Goal: Navigation & Orientation: Find specific page/section

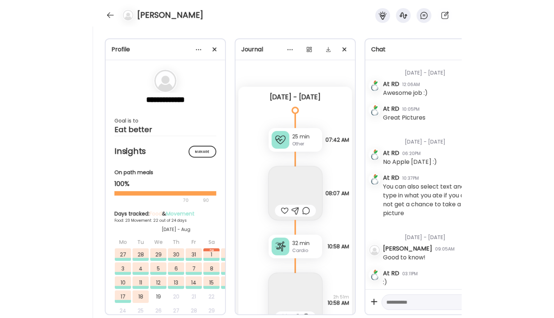
scroll to position [6325, 0]
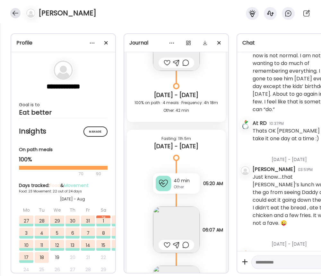
click at [15, 13] on div at bounding box center [15, 13] width 10 height 10
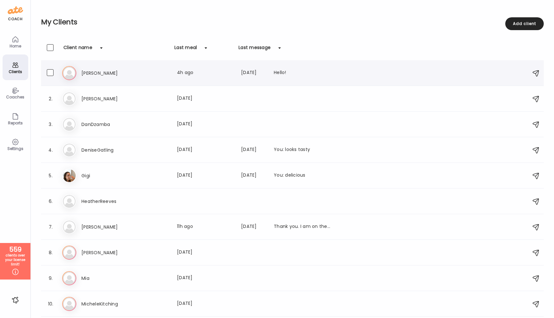
click at [80, 72] on div "B B L Last meal: 4h ago Last message: [DATE] Hello!" at bounding box center [293, 73] width 462 height 14
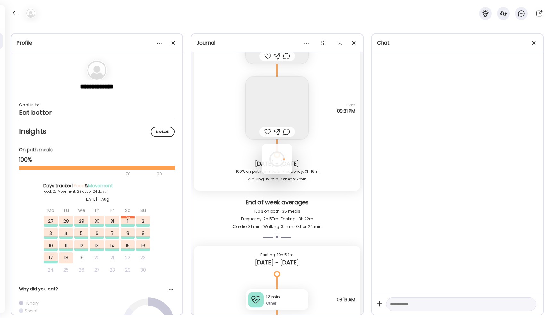
click at [262, 144] on div at bounding box center [277, 159] width 31 height 31
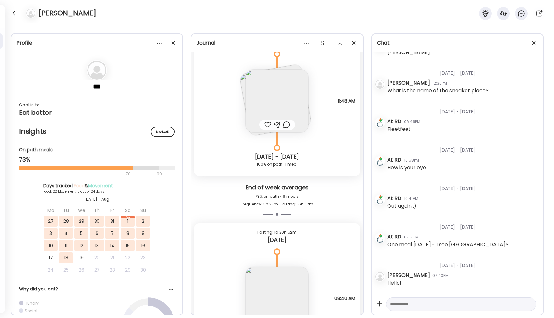
scroll to position [10090, 0]
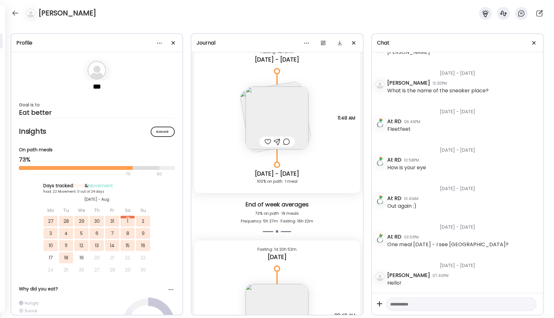
click at [286, 122] on img at bounding box center [277, 118] width 63 height 63
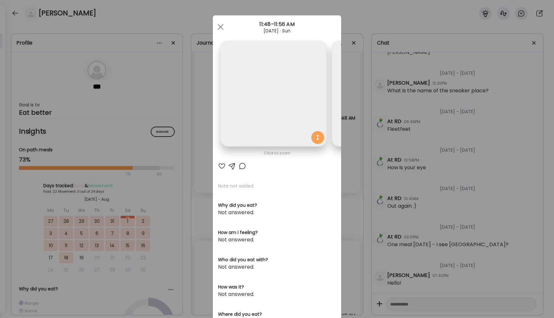
scroll to position [0, 105]
click at [286, 122] on img at bounding box center [286, 93] width 106 height 106
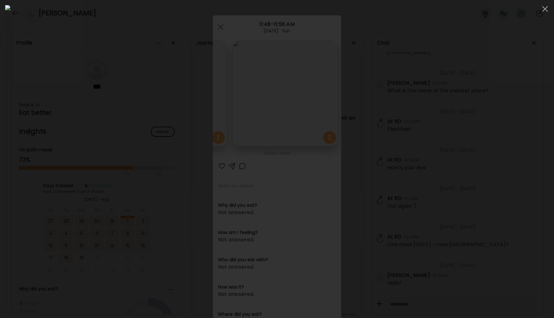
click at [320, 87] on div at bounding box center [277, 159] width 544 height 308
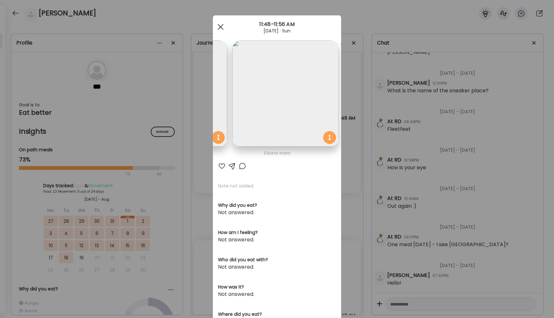
click at [220, 26] on span at bounding box center [221, 27] width 6 height 6
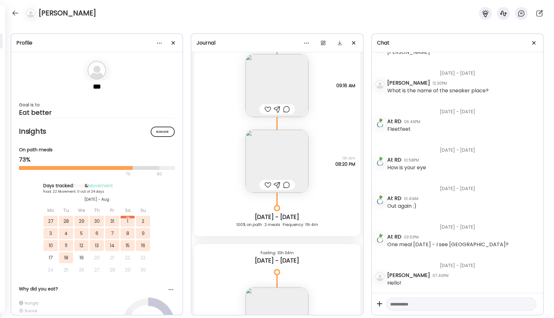
scroll to position [9348, 0]
click at [286, 153] on img at bounding box center [277, 159] width 63 height 63
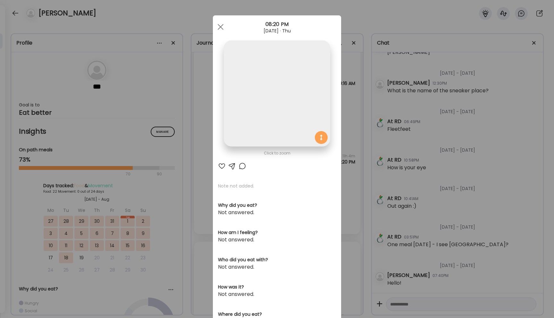
scroll to position [0, 0]
click at [286, 147] on img at bounding box center [277, 93] width 106 height 106
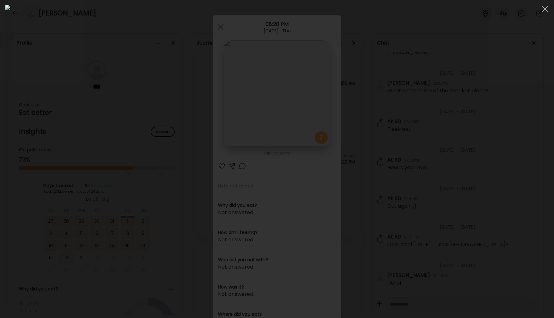
click at [120, 83] on div at bounding box center [277, 159] width 544 height 308
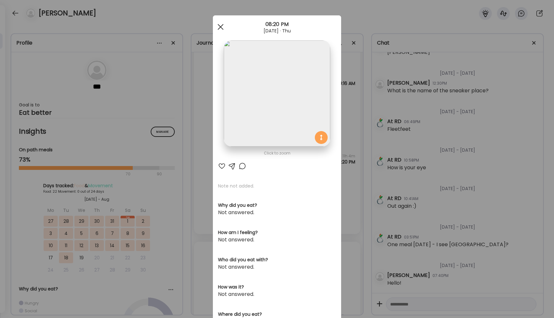
click at [220, 24] on div at bounding box center [220, 27] width 13 height 13
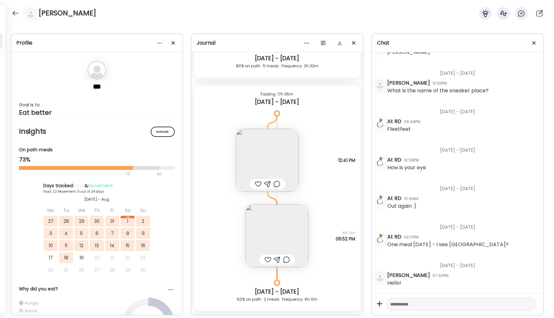
scroll to position [9037, 0]
click at [262, 147] on img at bounding box center [267, 161] width 63 height 63
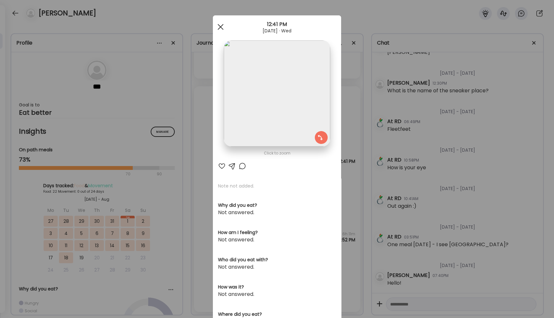
click at [219, 29] on span at bounding box center [221, 27] width 6 height 6
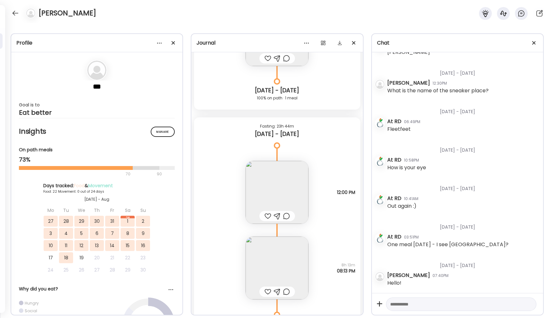
scroll to position [7108, 0]
click at [279, 192] on img at bounding box center [277, 195] width 63 height 63
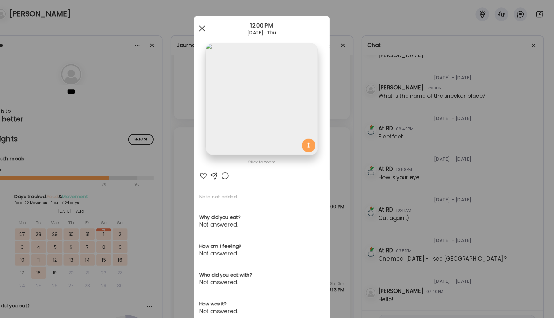
click at [220, 27] on span at bounding box center [221, 27] width 6 height 6
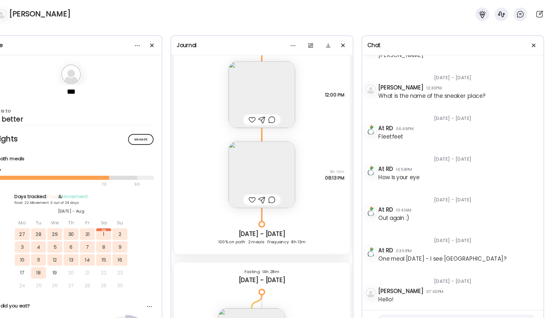
scroll to position [7218, 0]
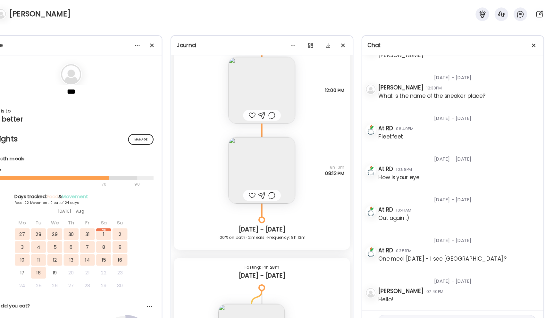
click at [260, 153] on img at bounding box center [277, 161] width 63 height 63
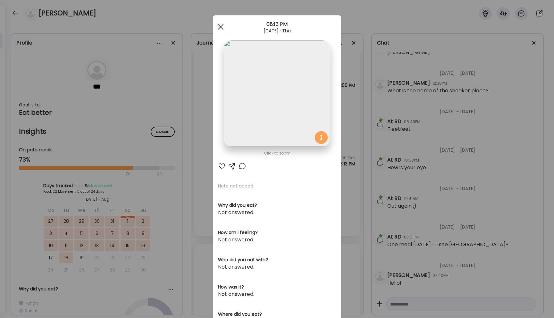
click at [223, 27] on div at bounding box center [220, 27] width 13 height 13
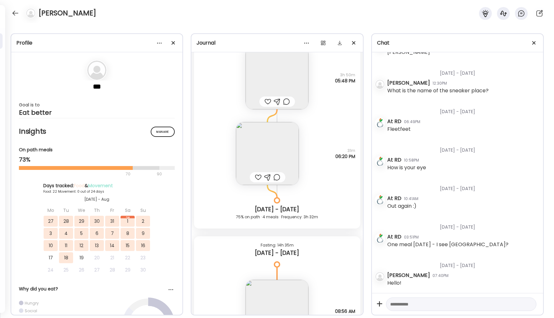
scroll to position [8429, 0]
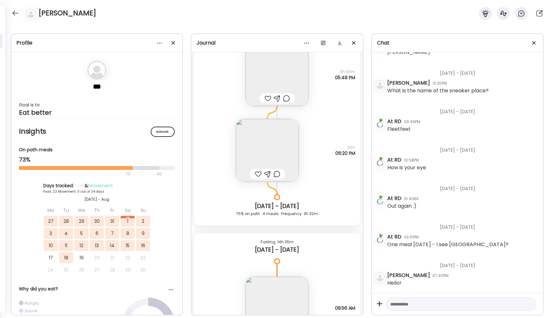
click at [271, 153] on img at bounding box center [267, 150] width 63 height 63
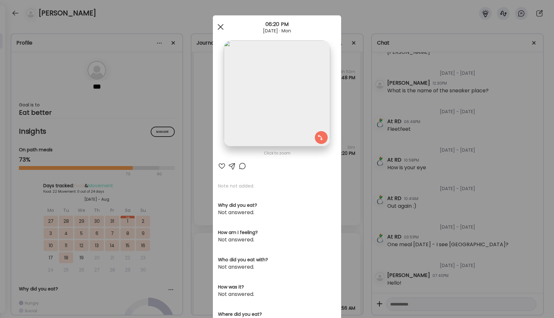
click at [217, 26] on div at bounding box center [220, 27] width 13 height 13
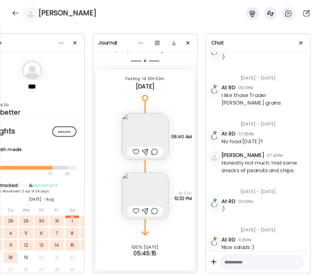
scroll to position [0, 0]
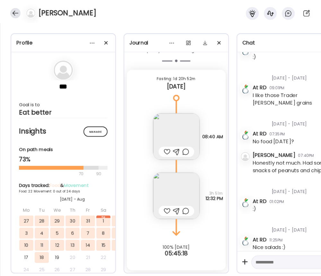
click at [14, 14] on div at bounding box center [15, 13] width 10 height 10
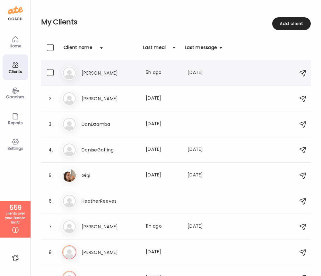
click at [82, 74] on h3 "[PERSON_NAME]" at bounding box center [109, 73] width 56 height 8
